Goal: Information Seeking & Learning: Learn about a topic

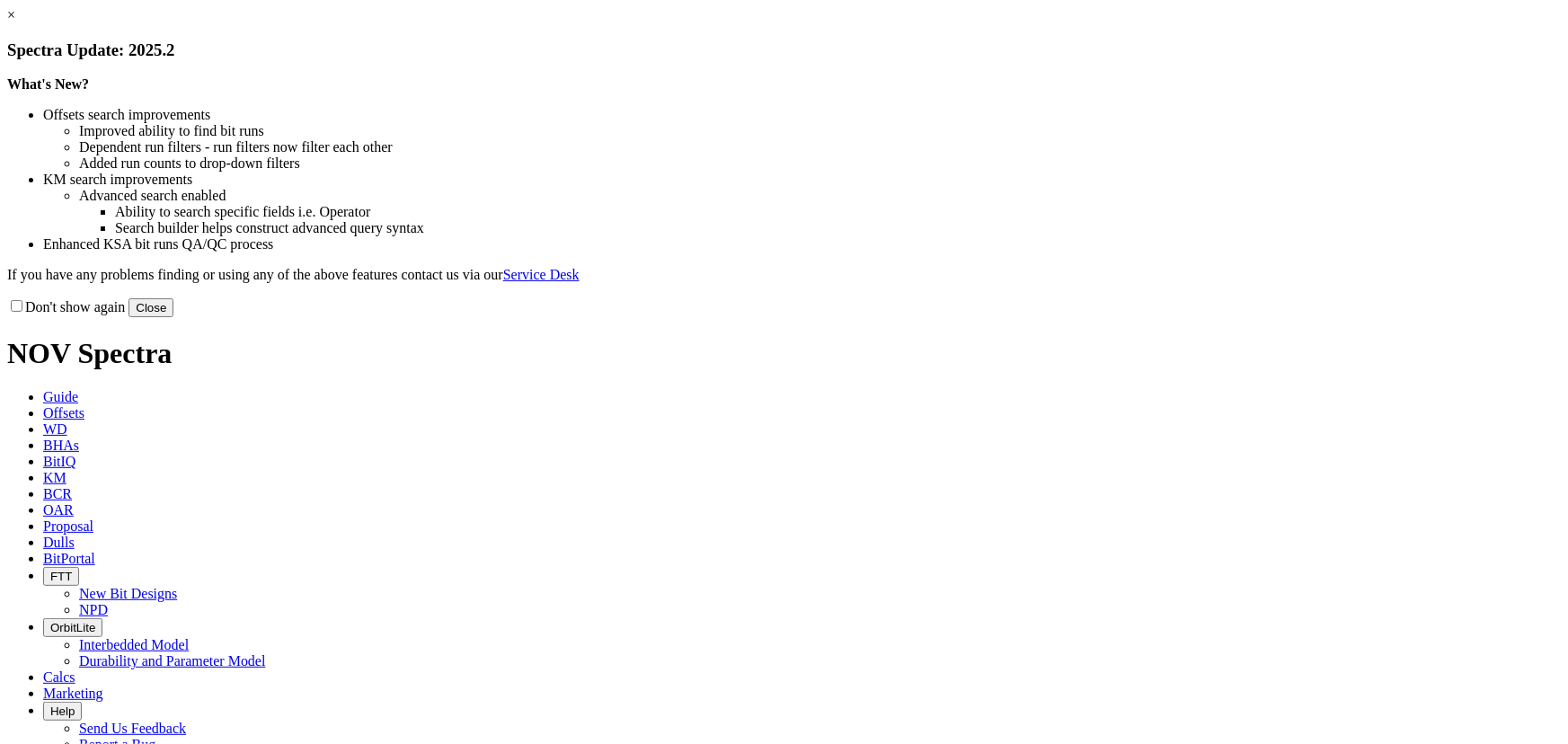
click at [173, 317] on button "Close" at bounding box center [151, 307] width 45 height 19
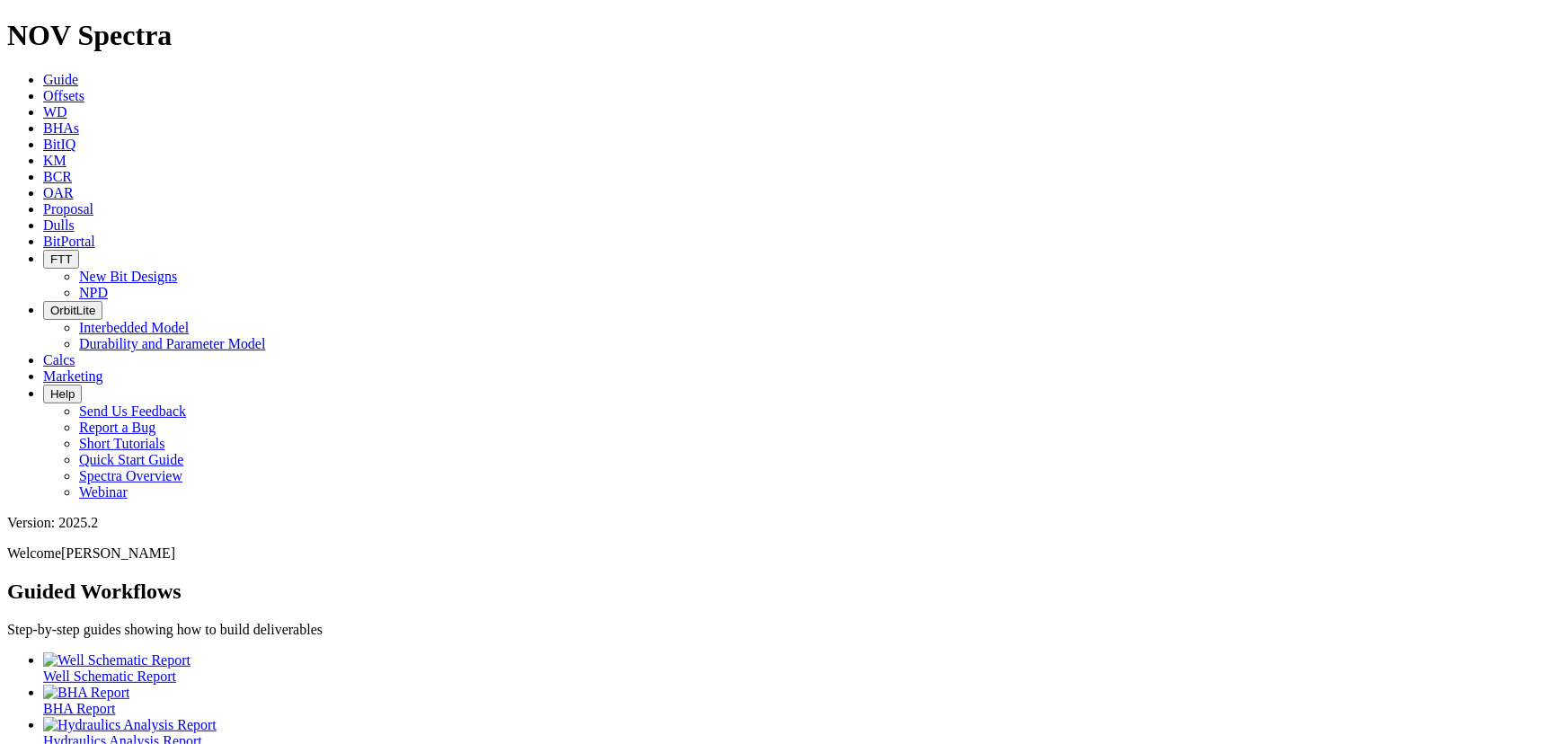
click at [84, 88] on span "Offsets" at bounding box center [64, 96] width 41 height 16
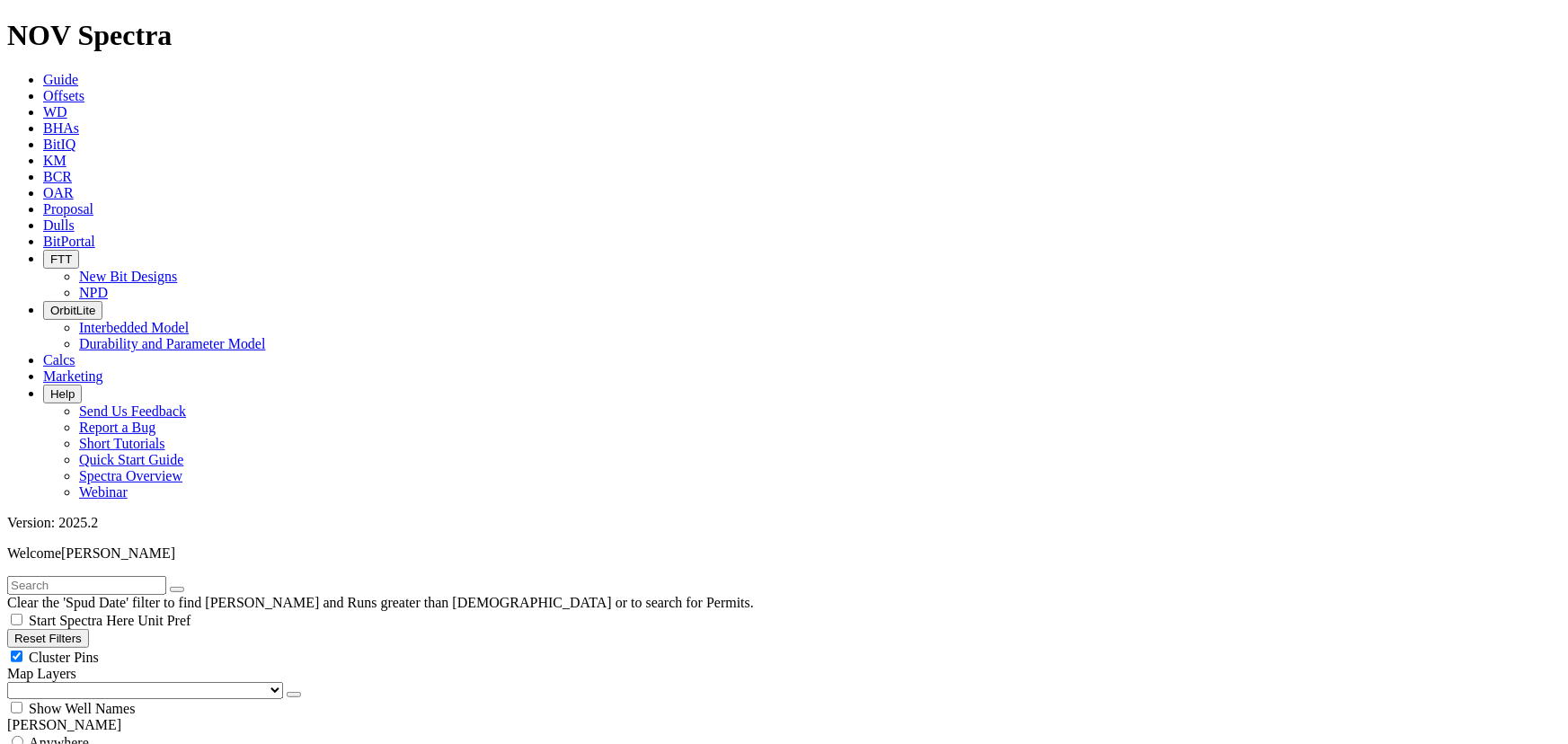
click at [180, 648] on div "Cluster Pins" at bounding box center [784, 657] width 1553 height 18
checkbox input "false"
click at [105, 681] on select "US Counties Alberta, CA Townships British Columbia, CA Townships British Columb…" at bounding box center [145, 689] width 276 height 17
click at [13, 681] on select "US Counties Alberta, CA Townships British Columbia, CA Townships British Columb…" at bounding box center [145, 689] width 276 height 17
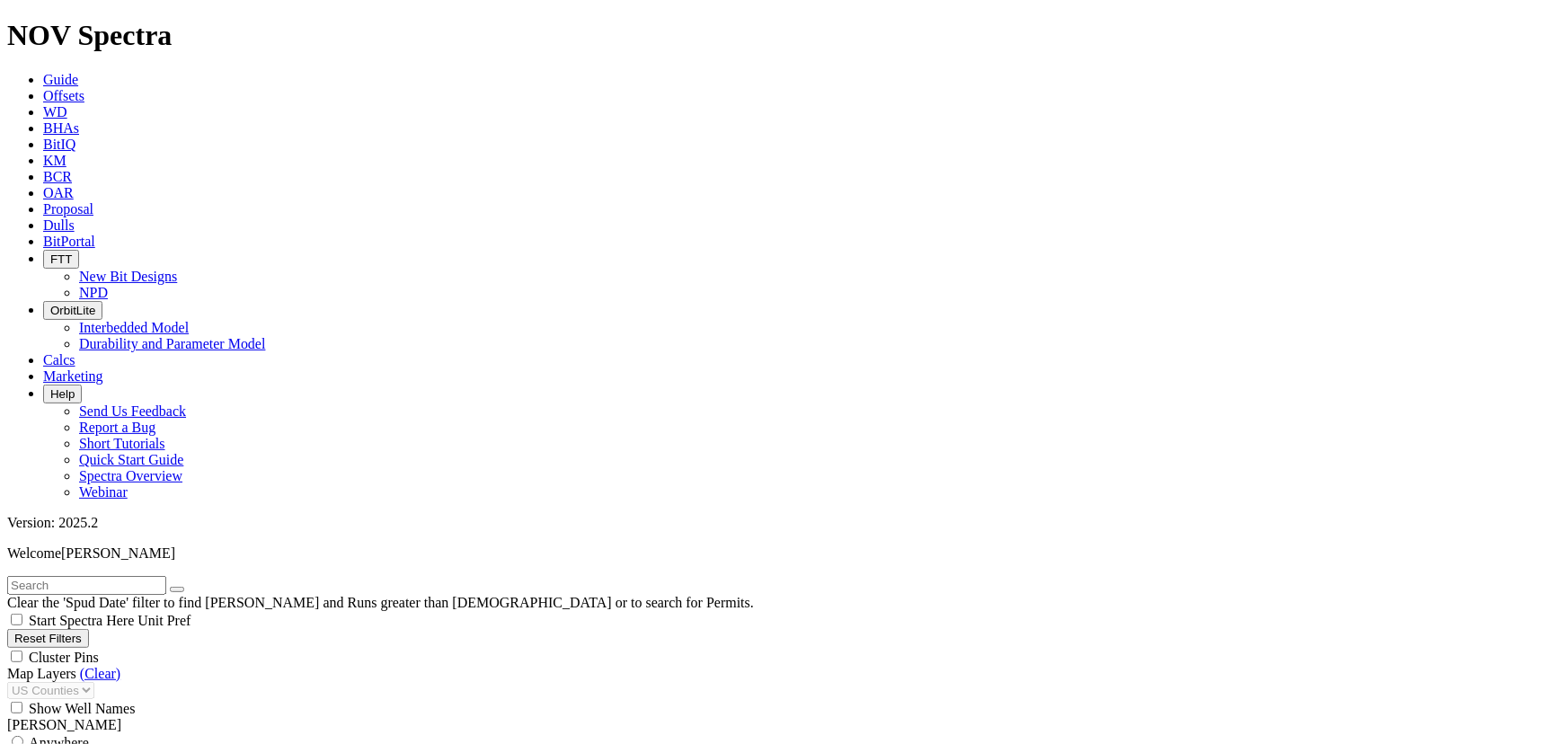
scroll to position [90324, 0]
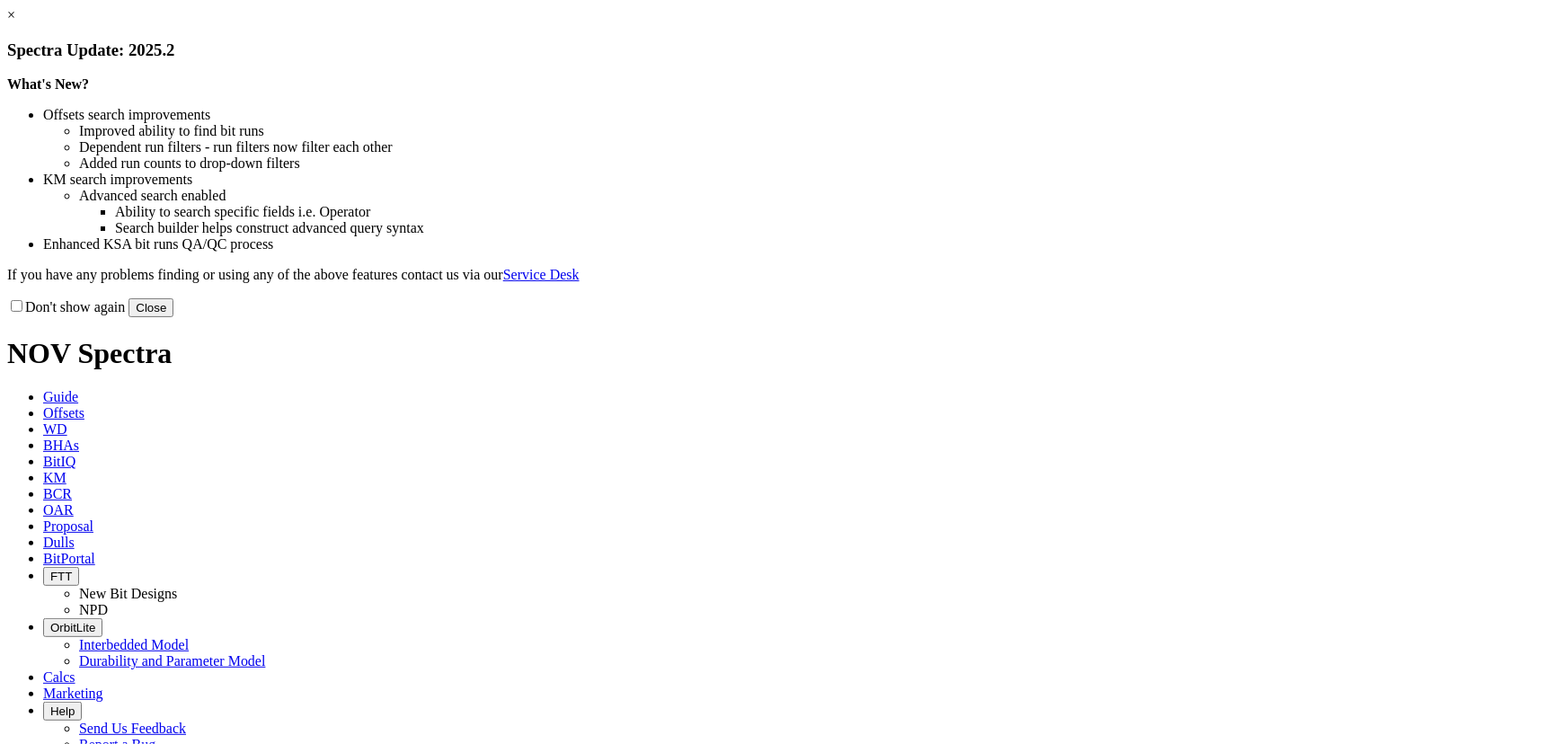
drag, startPoint x: 1160, startPoint y: 483, endPoint x: 1125, endPoint y: 414, distance: 77.4
click at [173, 317] on button "Close" at bounding box center [151, 307] width 45 height 19
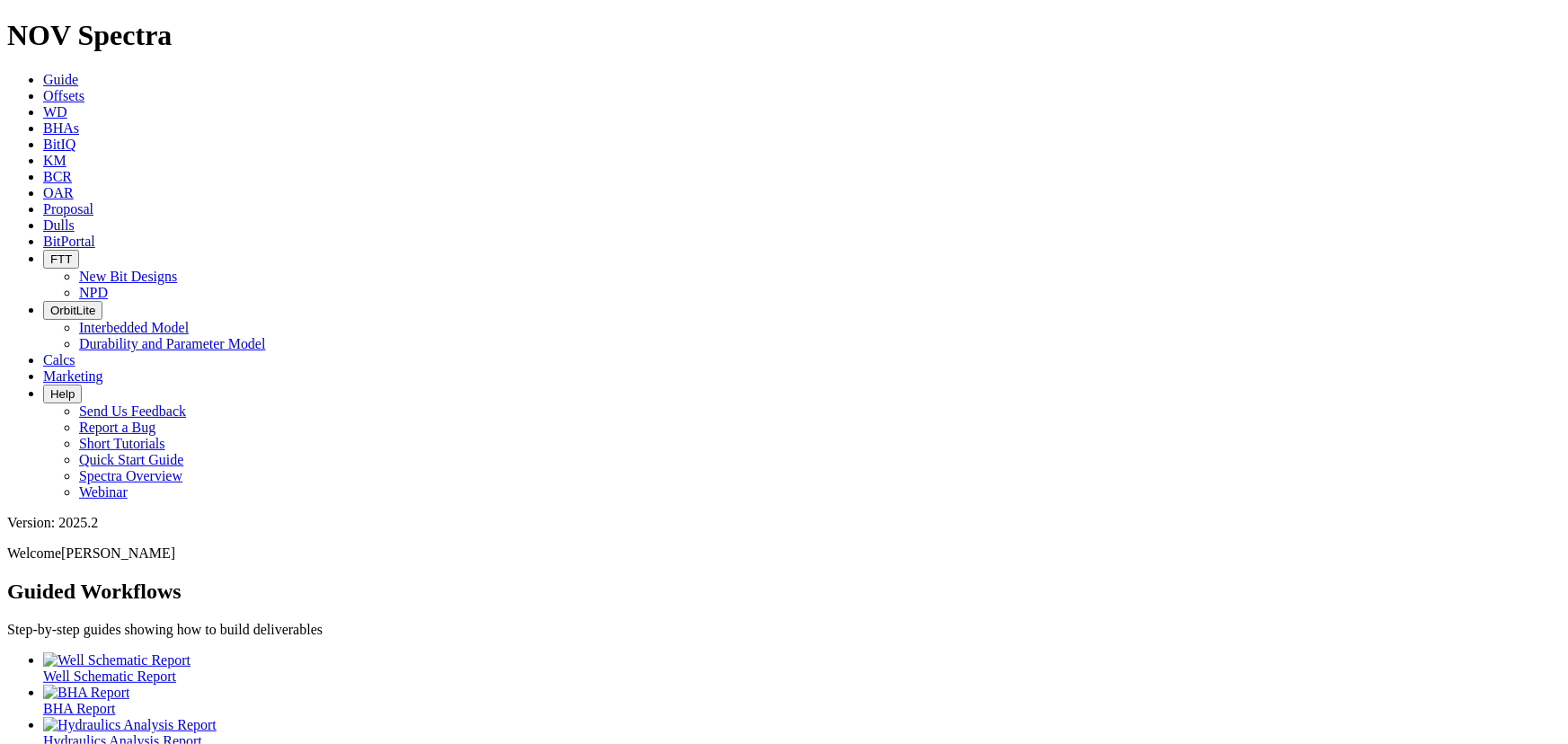
click at [84, 88] on link "Offsets" at bounding box center [64, 96] width 41 height 16
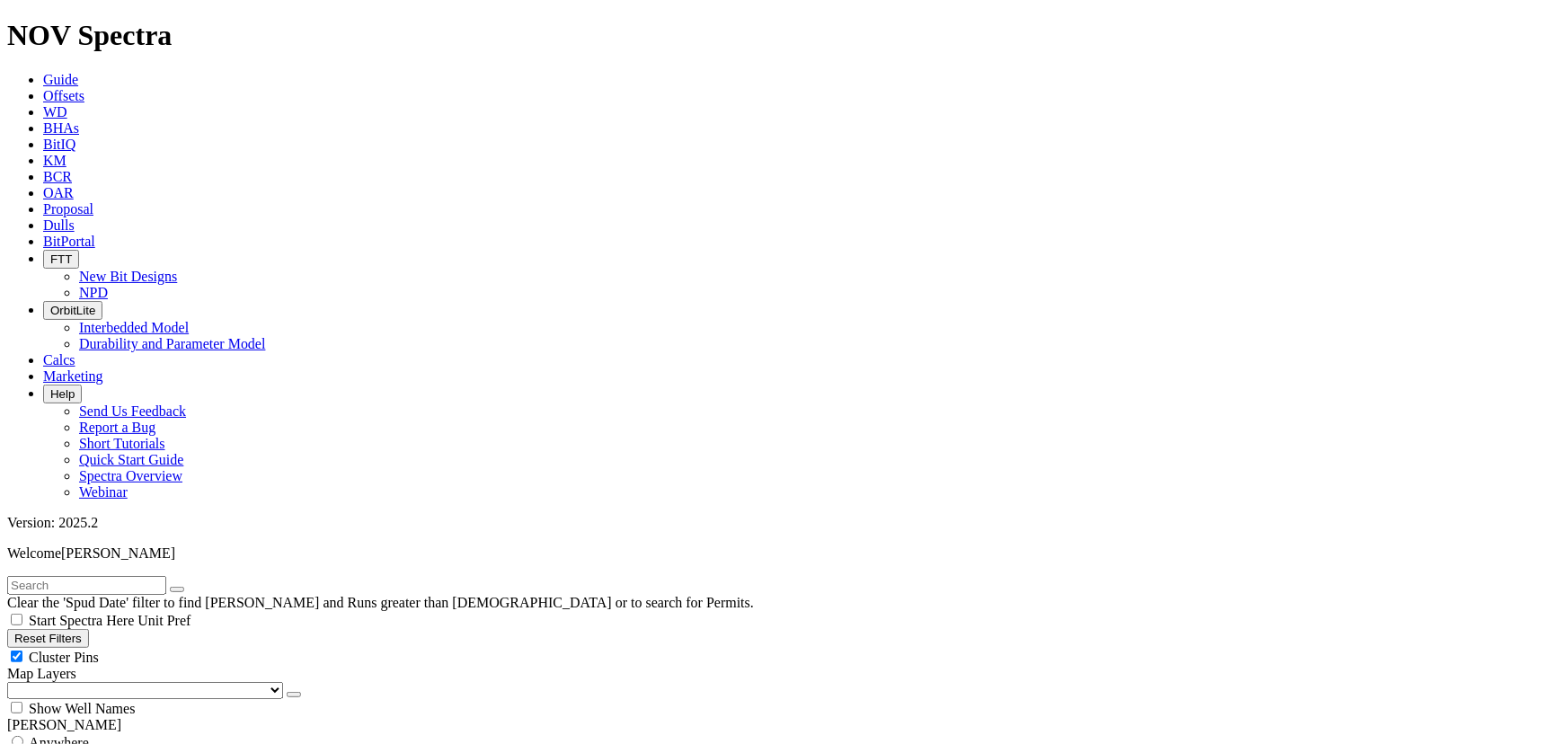
scroll to position [190, 0]
drag, startPoint x: 71, startPoint y: 423, endPoint x: 56, endPoint y: 425, distance: 15.1
type input "[DATE]"
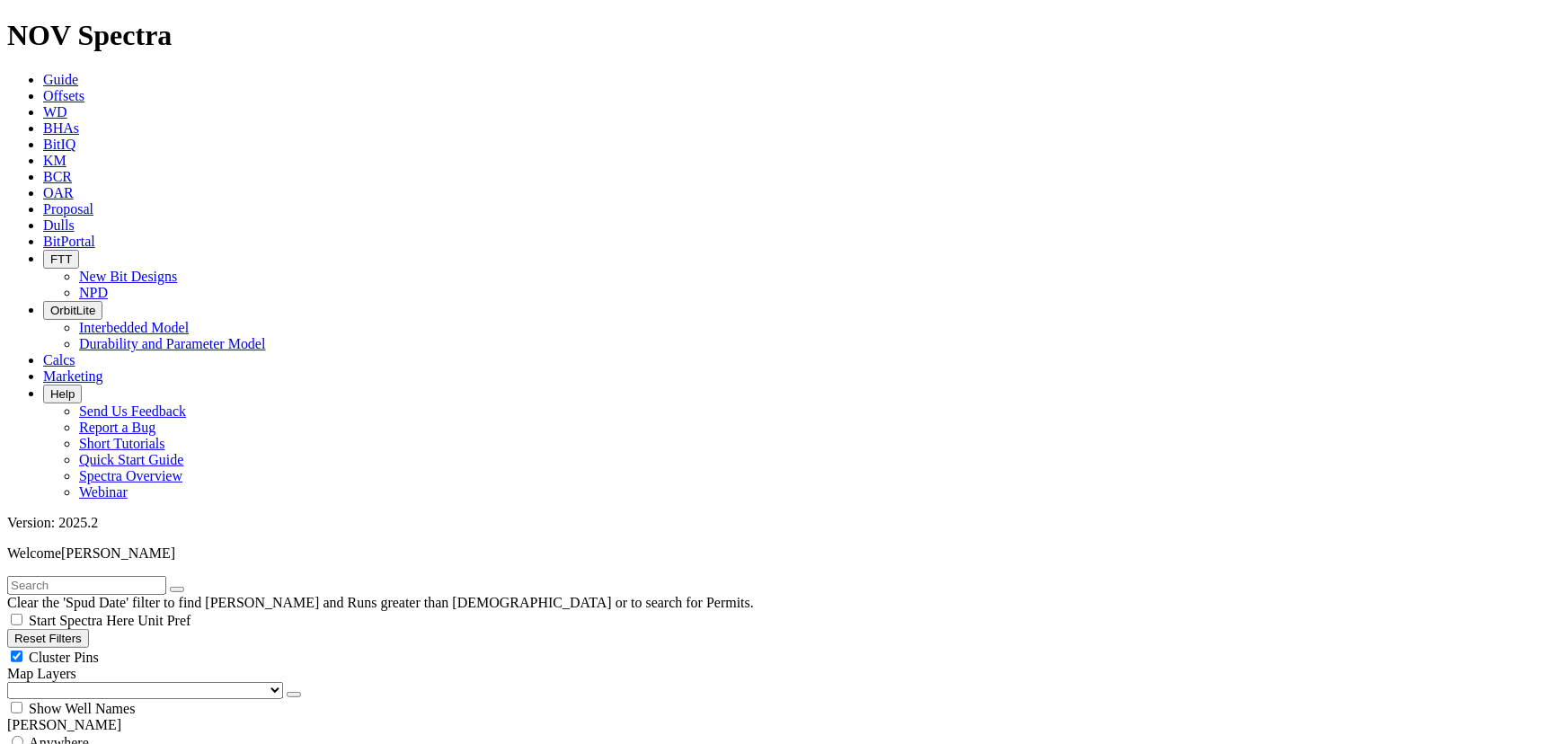
scroll to position [381, 0]
